Goal: Check status: Check status

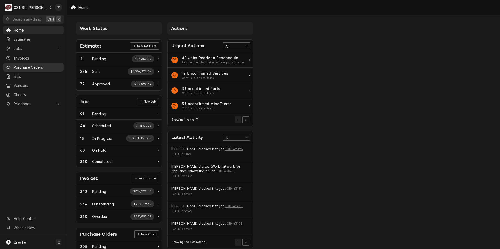
click at [31, 68] on link "Purchase Orders" at bounding box center [33, 67] width 60 height 9
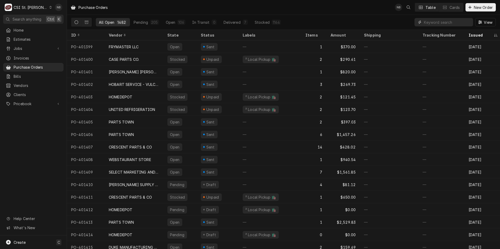
click at [433, 25] on input "Dynamic Content Wrapper" at bounding box center [447, 22] width 47 height 8
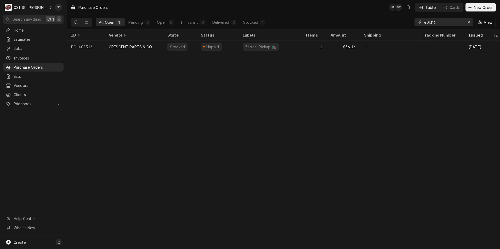
click at [430, 23] on input "401316" at bounding box center [443, 22] width 39 height 8
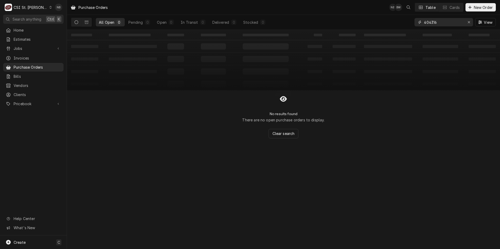
type input "404316"
drag, startPoint x: 439, startPoint y: 21, endPoint x: 409, endPoint y: 26, distance: 30.2
click at [409, 26] on div "All Open 0 Pending 0 Open 0 In Transit 0 Delivered 0 Stocked 0 404316 View" at bounding box center [283, 22] width 424 height 15
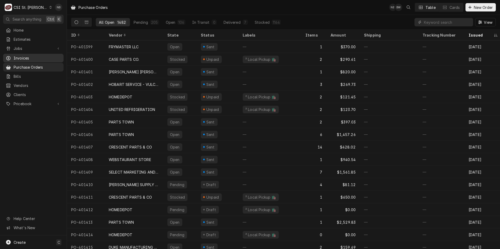
click at [29, 55] on span "Invoices" at bounding box center [37, 57] width 47 height 5
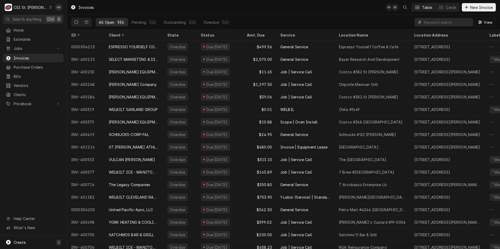
paste input "404316"
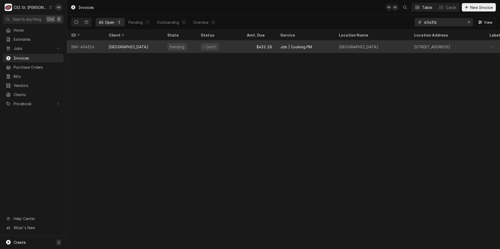
type input "404316"
click at [245, 45] on div "$432.28" at bounding box center [259, 47] width 33 height 13
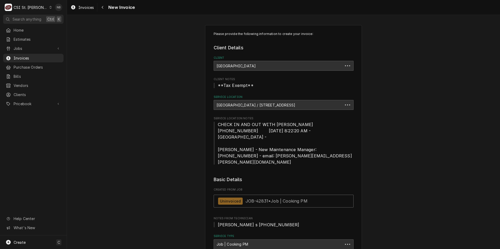
type textarea "x"
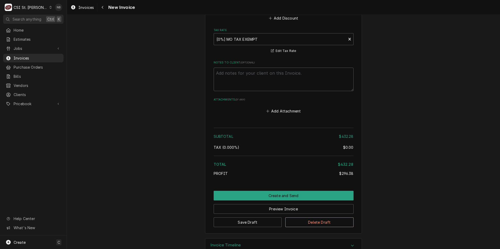
scroll to position [1230, 0]
